Goal: Check status: Check status

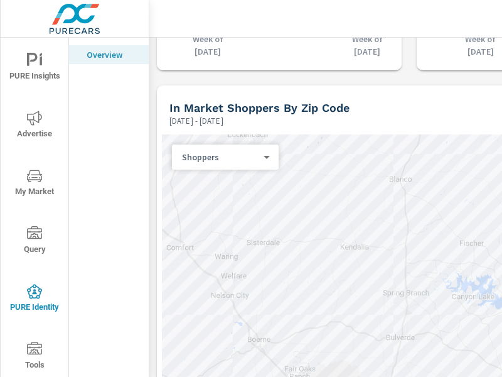
scroll to position [1494, 0]
